Goal: Information Seeking & Learning: Learn about a topic

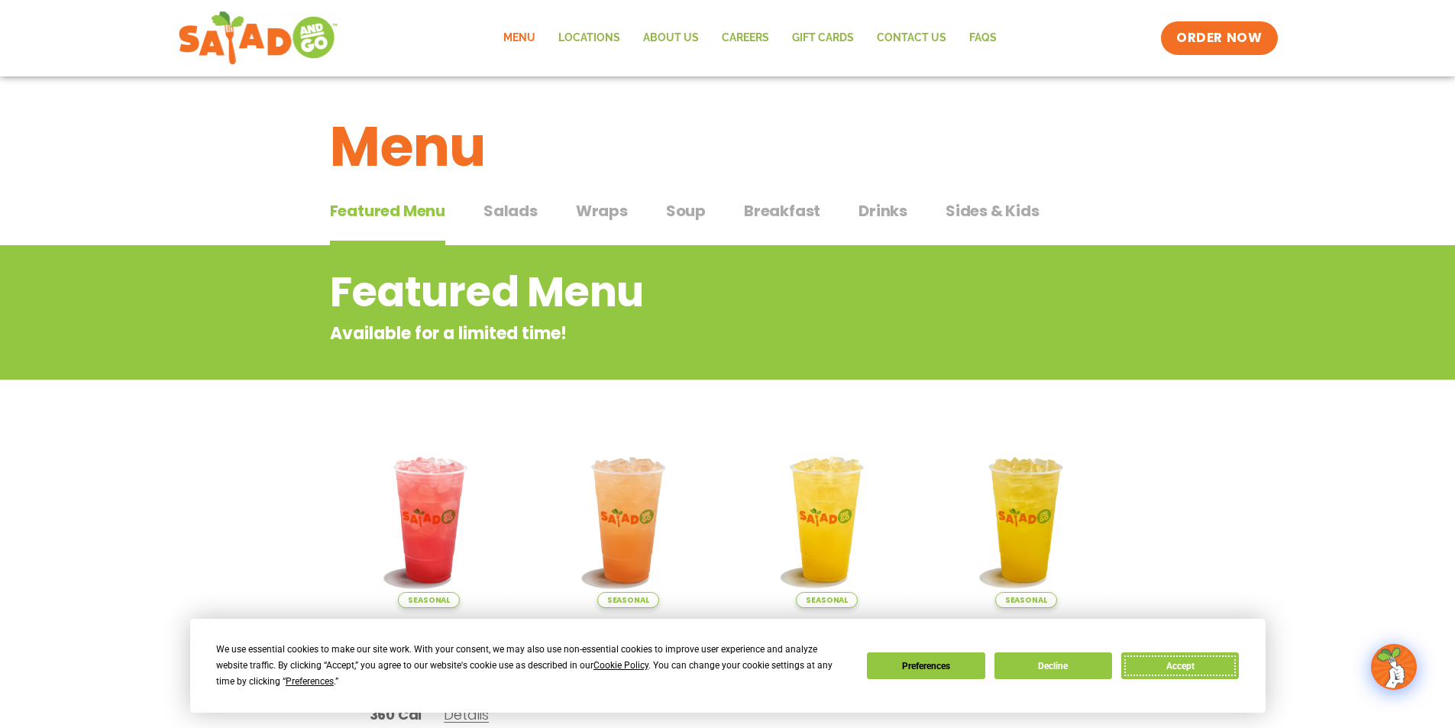
click at [1205, 668] on button "Accept" at bounding box center [1181, 665] width 118 height 27
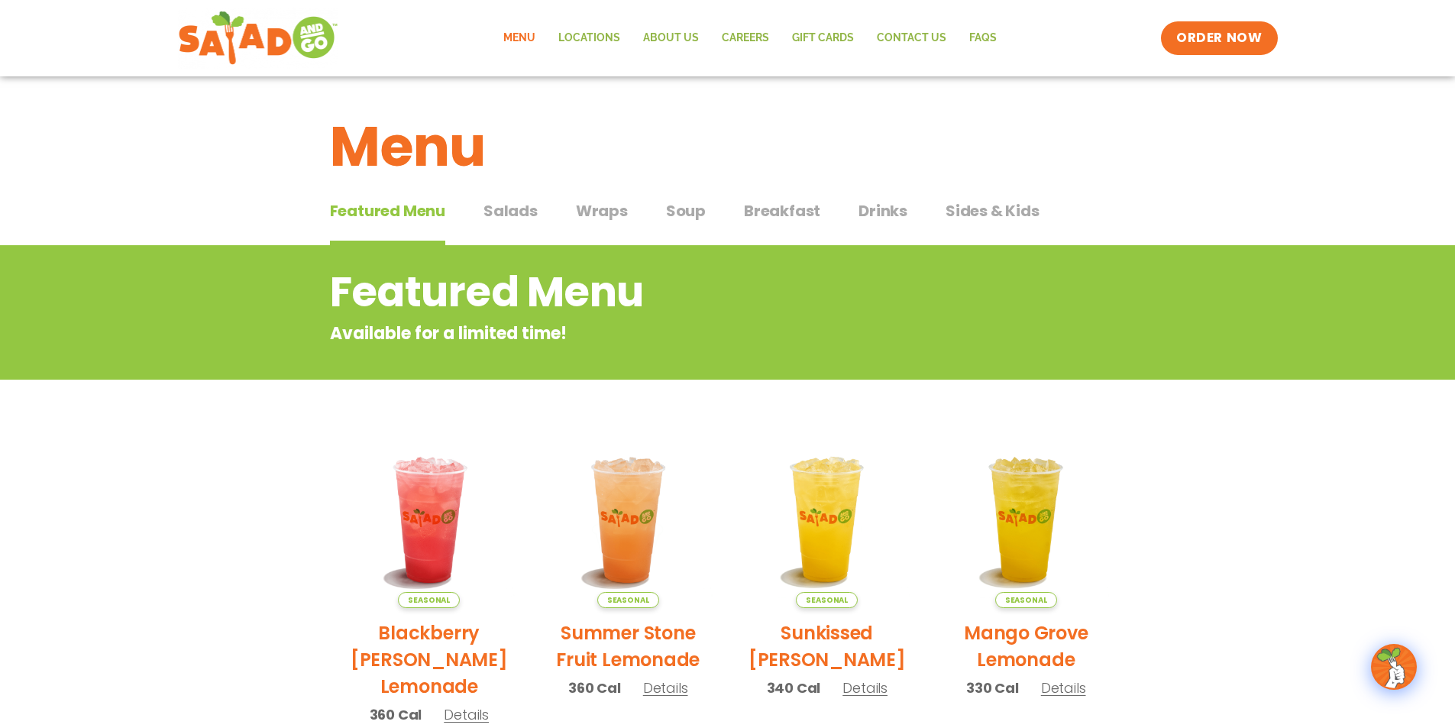
drag, startPoint x: 514, startPoint y: 213, endPoint x: 509, endPoint y: 246, distance: 33.3
click at [510, 240] on button "Salads Salads" at bounding box center [511, 222] width 54 height 47
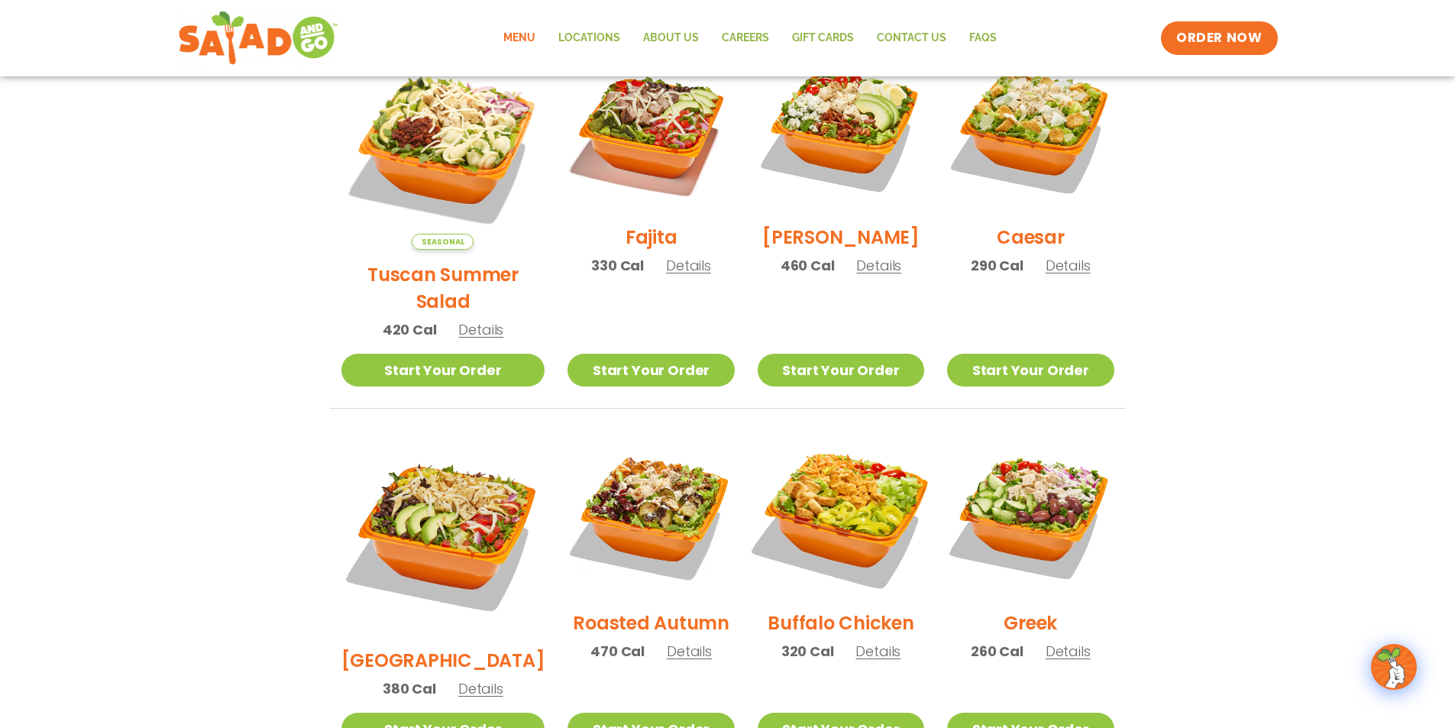
scroll to position [458, 0]
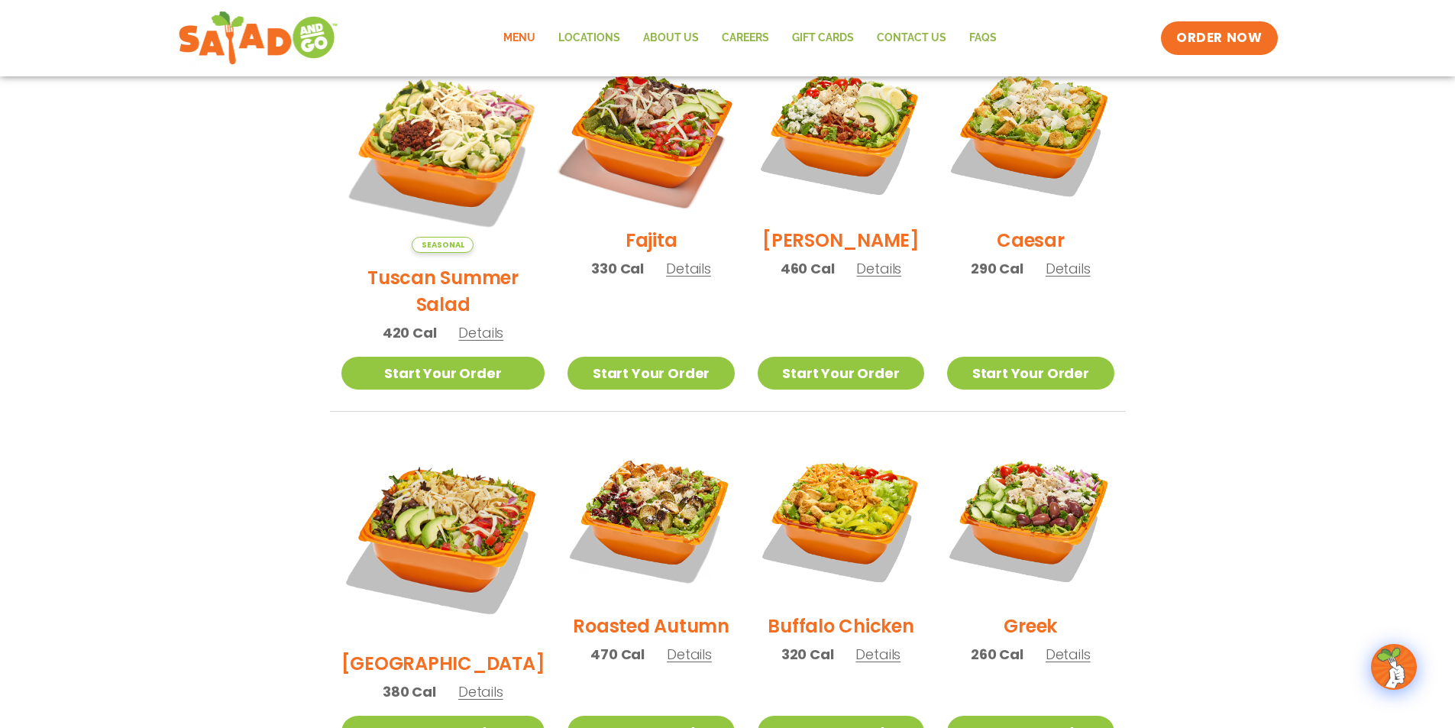
click at [633, 131] on img at bounding box center [651, 132] width 196 height 196
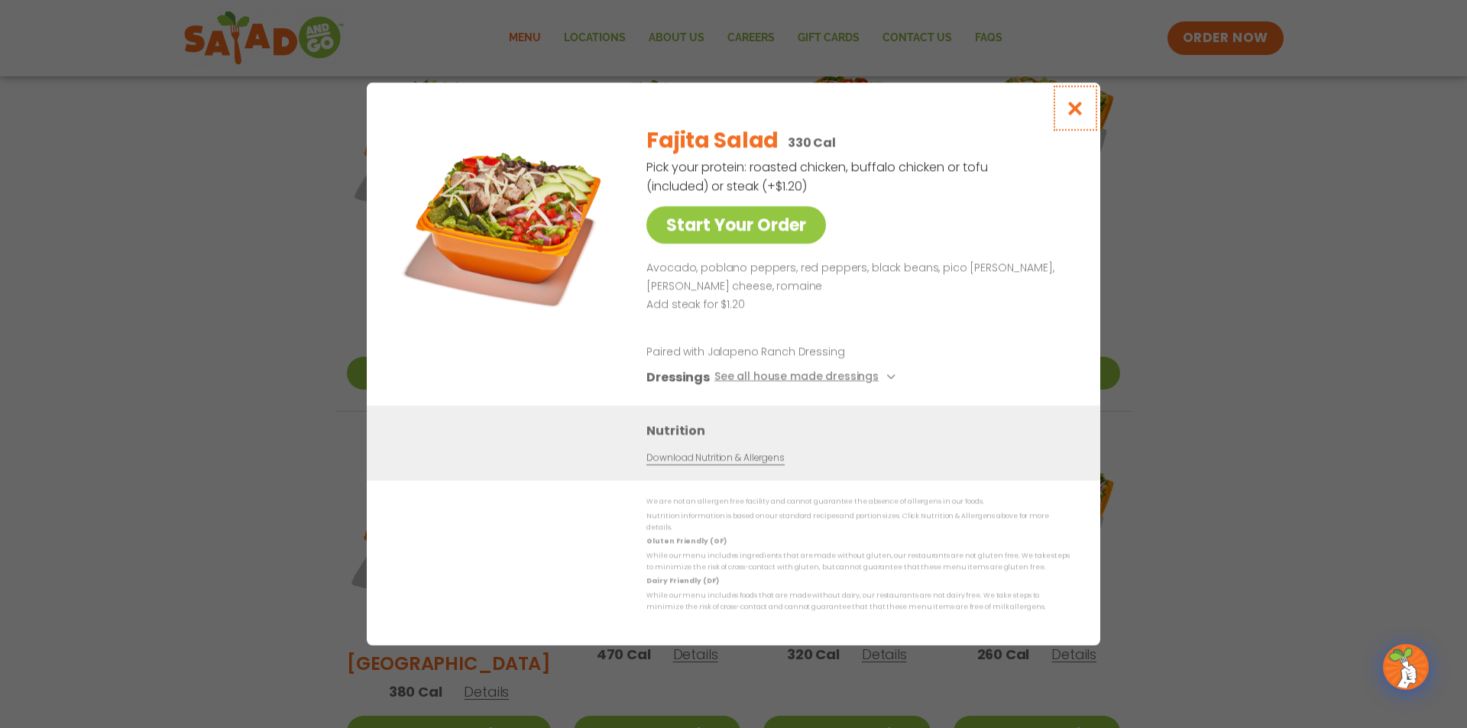
click at [1079, 114] on icon "Close modal" at bounding box center [1075, 108] width 19 height 16
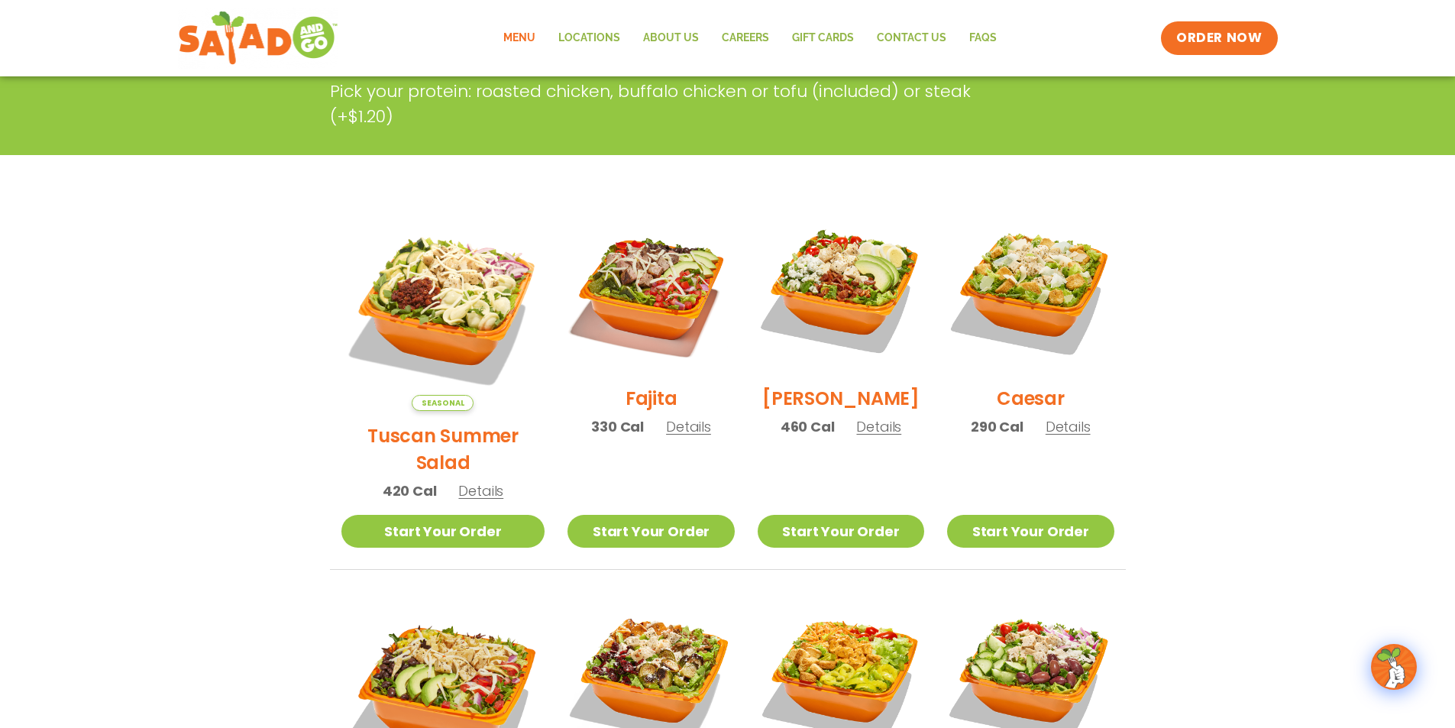
scroll to position [306, 0]
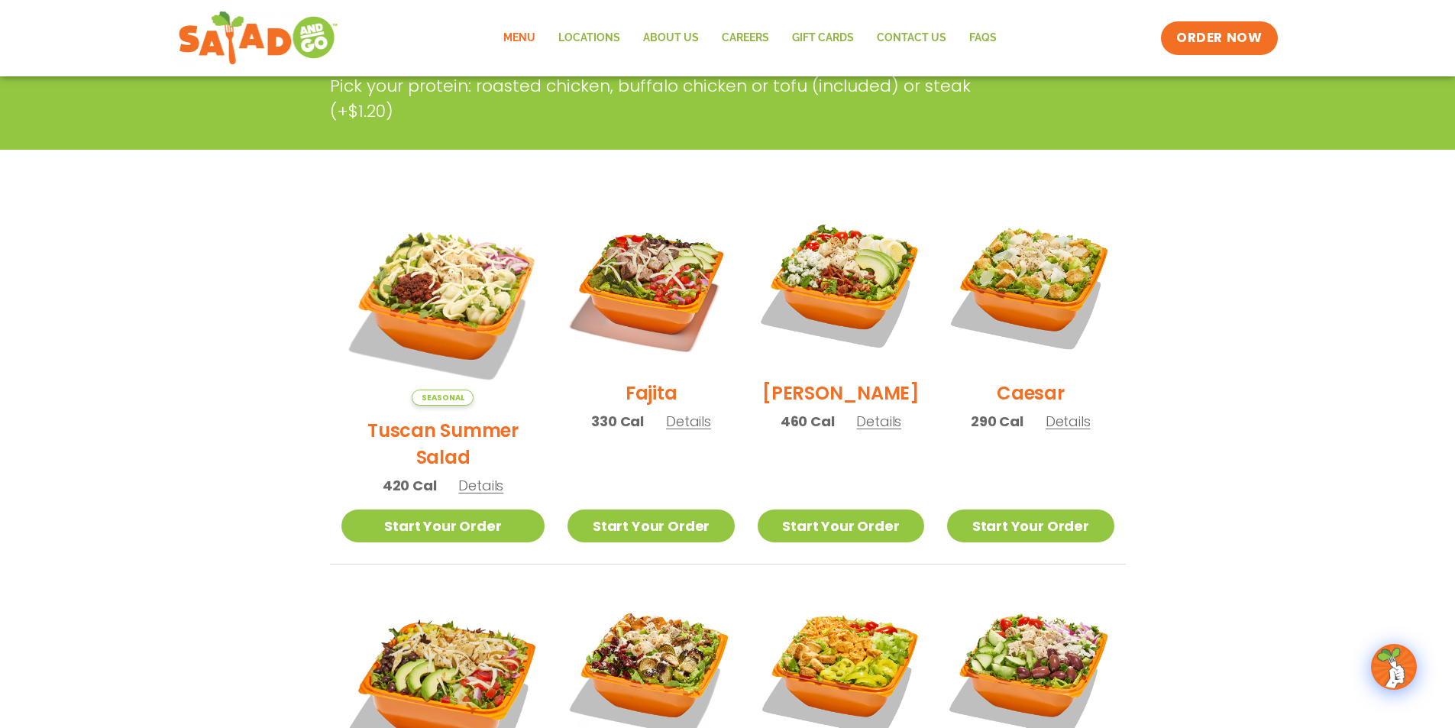
click at [667, 431] on span "Details" at bounding box center [688, 421] width 45 height 19
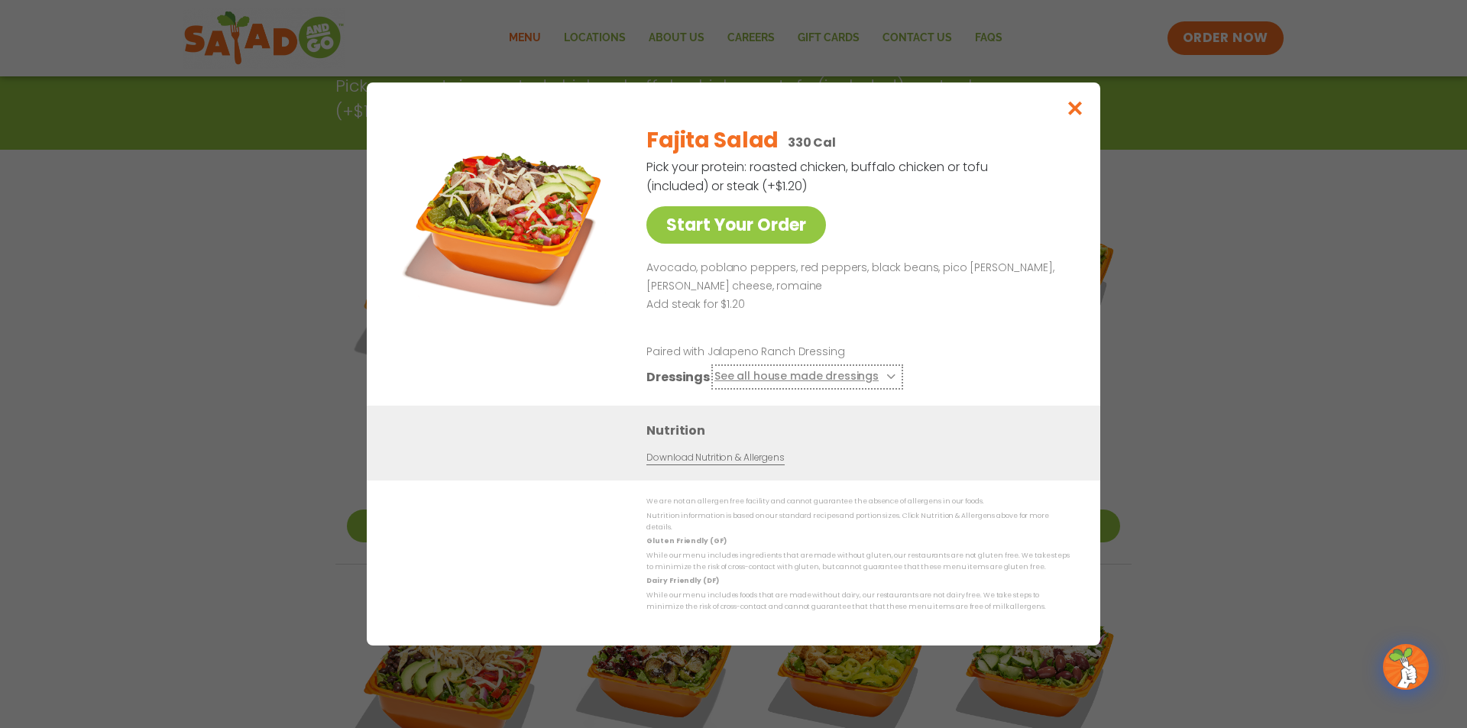
click at [886, 380] on icon at bounding box center [889, 377] width 6 height 6
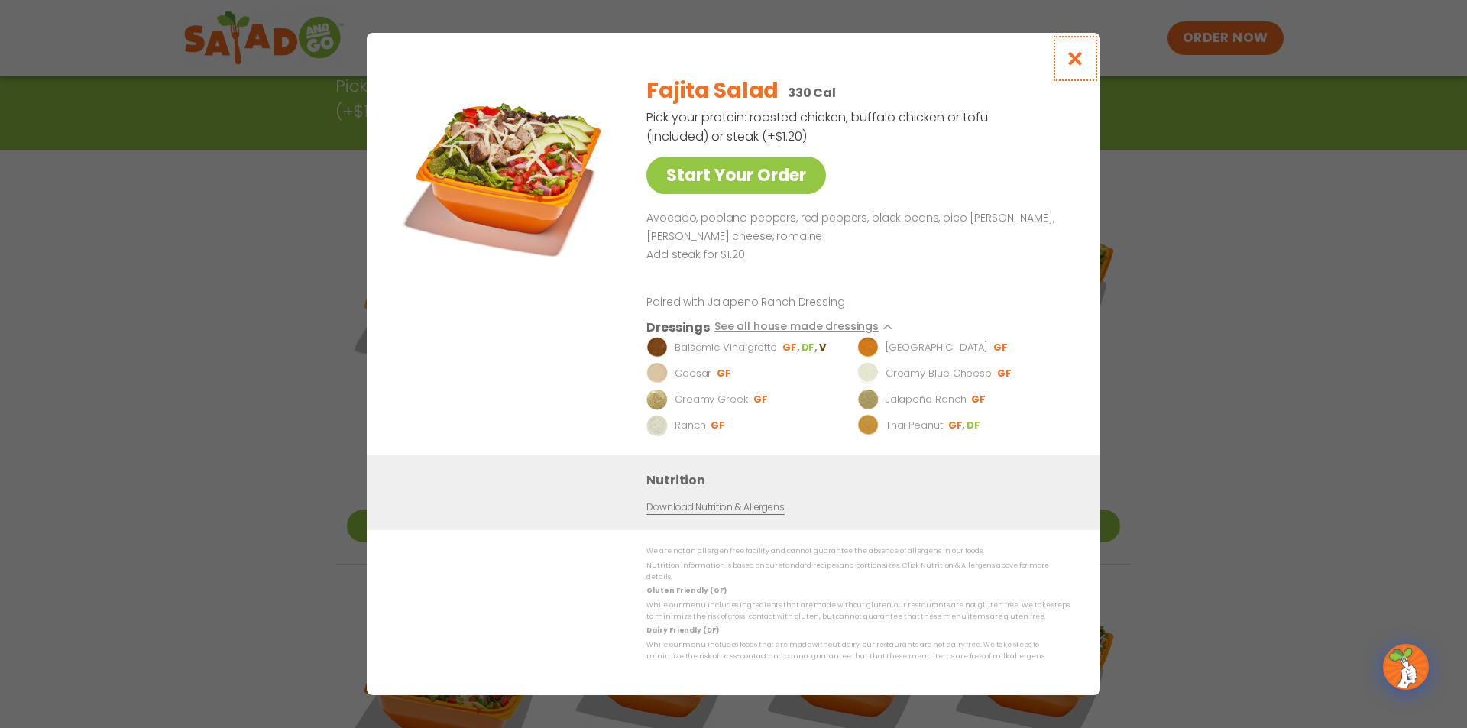
click at [1083, 66] on icon "Close modal" at bounding box center [1075, 58] width 19 height 16
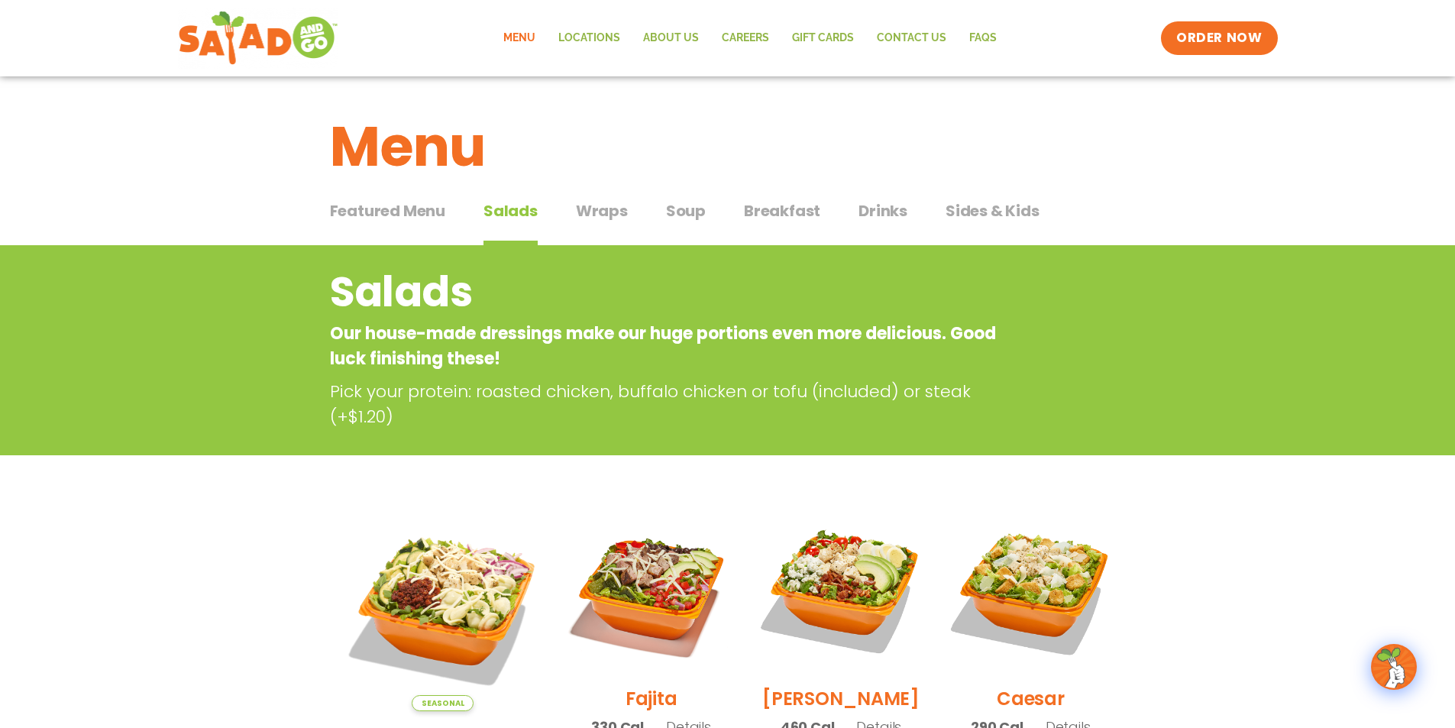
scroll to position [76, 0]
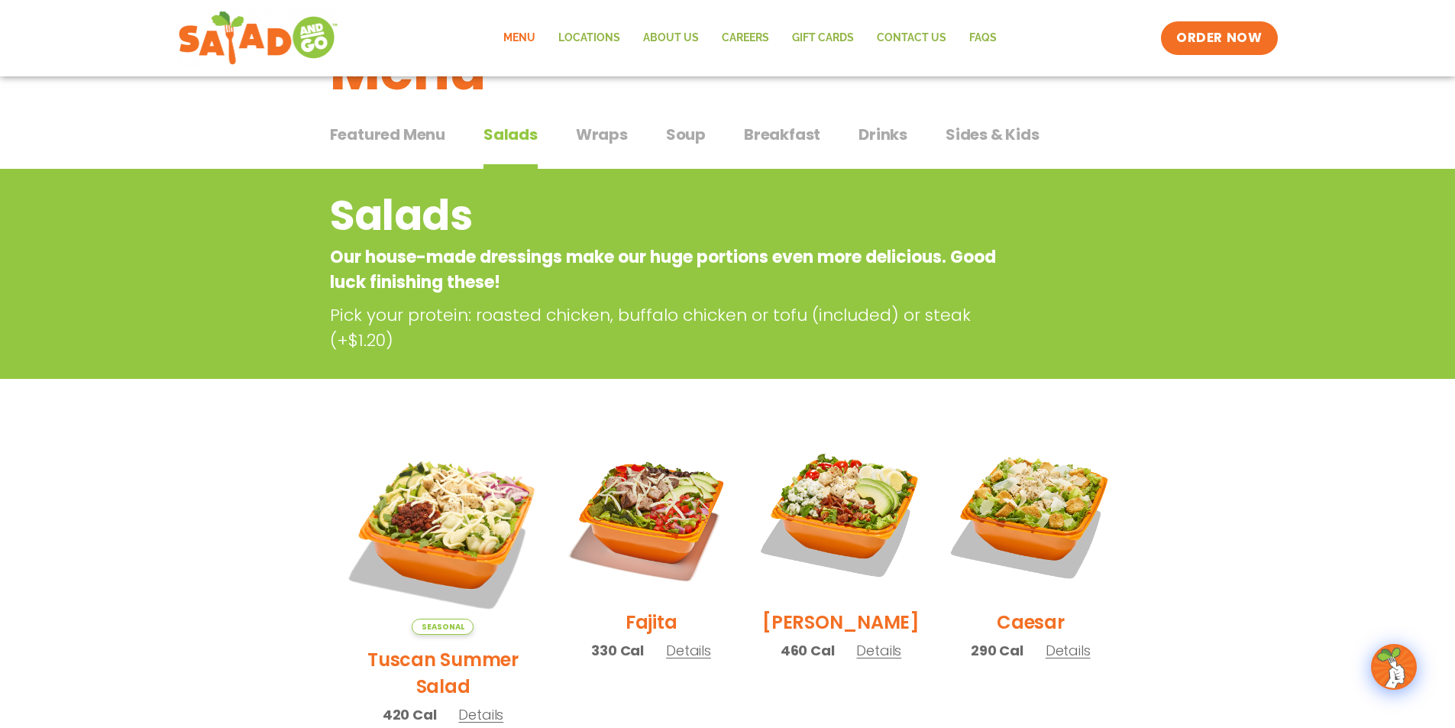
click at [881, 132] on span "Drinks" at bounding box center [883, 134] width 49 height 23
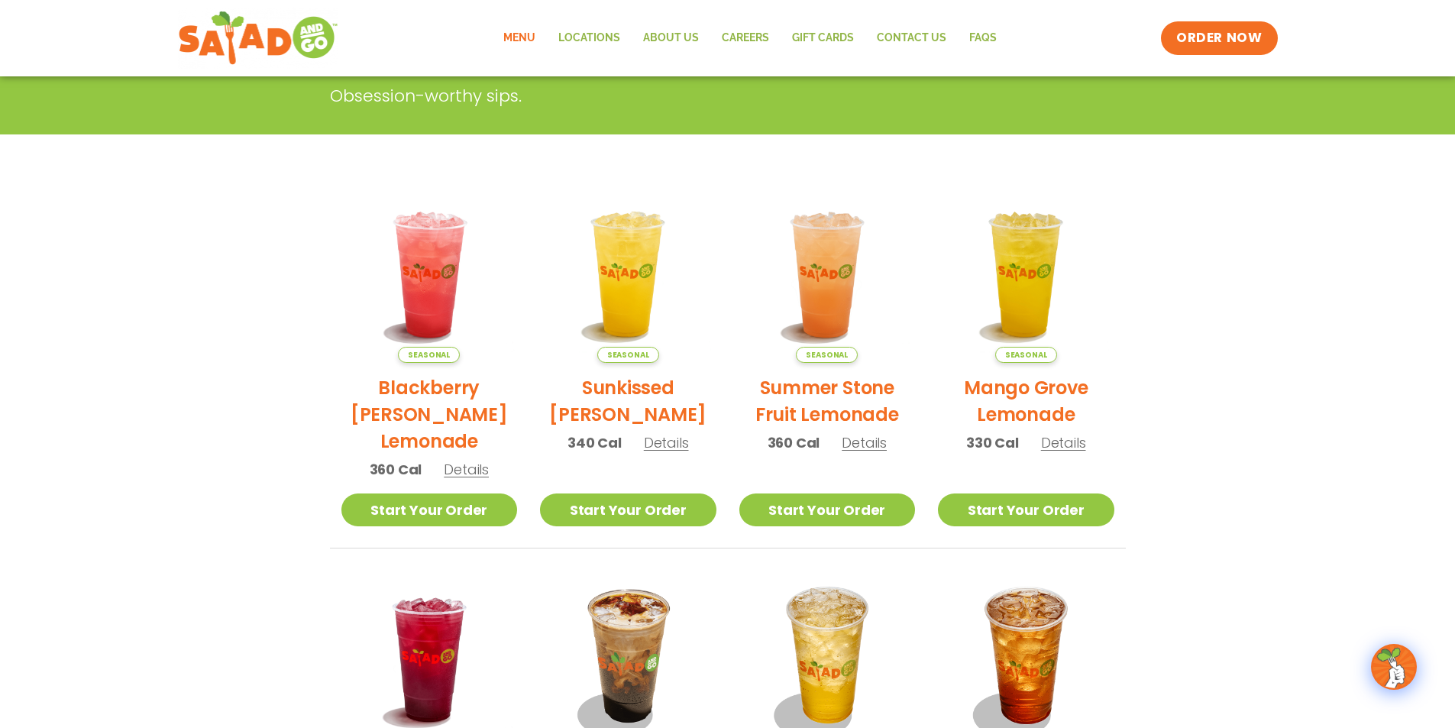
scroll to position [382, 0]
